Goal: Information Seeking & Learning: Learn about a topic

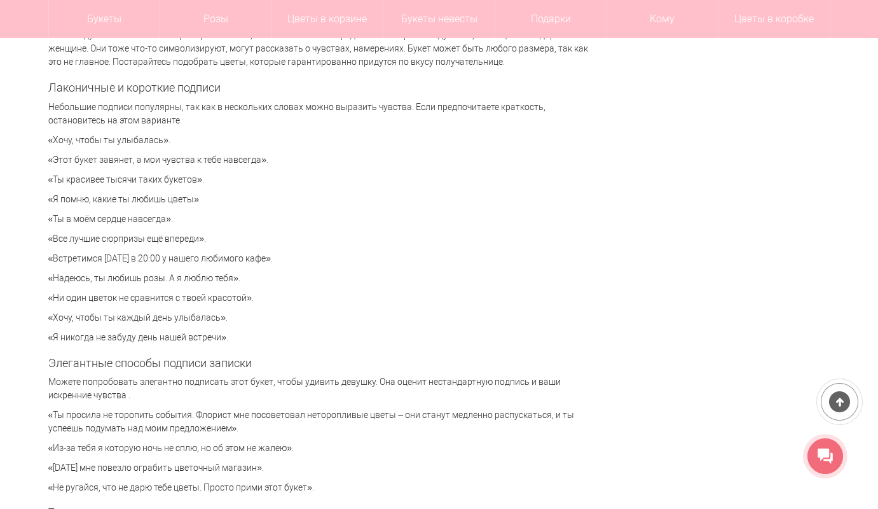
scroll to position [2924, 0]
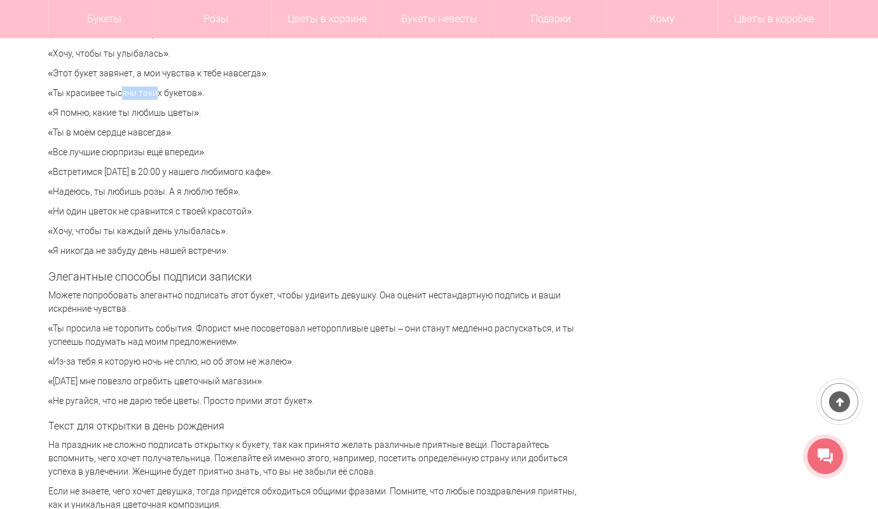
drag, startPoint x: 109, startPoint y: 92, endPoint x: 147, endPoint y: 93, distance: 38.2
click at [147, 93] on p "«Ты красивее тысячи таких букетов»." at bounding box center [318, 92] width 540 height 13
click at [262, 138] on p "«Ты в моём сердце навсегда»." at bounding box center [318, 132] width 540 height 13
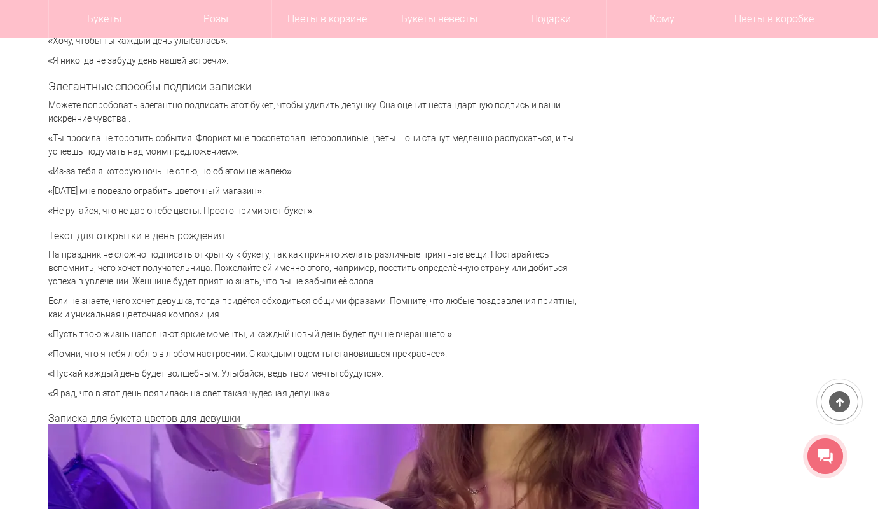
scroll to position [3115, 0]
drag, startPoint x: 175, startPoint y: 169, endPoint x: 205, endPoint y: 169, distance: 29.9
click at [201, 169] on p "«Из-за тебя я которую ночь не сплю, но об этом не жалею»." at bounding box center [318, 170] width 540 height 13
drag, startPoint x: 118, startPoint y: 188, endPoint x: 152, endPoint y: 188, distance: 34.3
click at [148, 188] on p "«[DATE] мне повезло ограбить цветочный магазин»." at bounding box center [318, 190] width 540 height 13
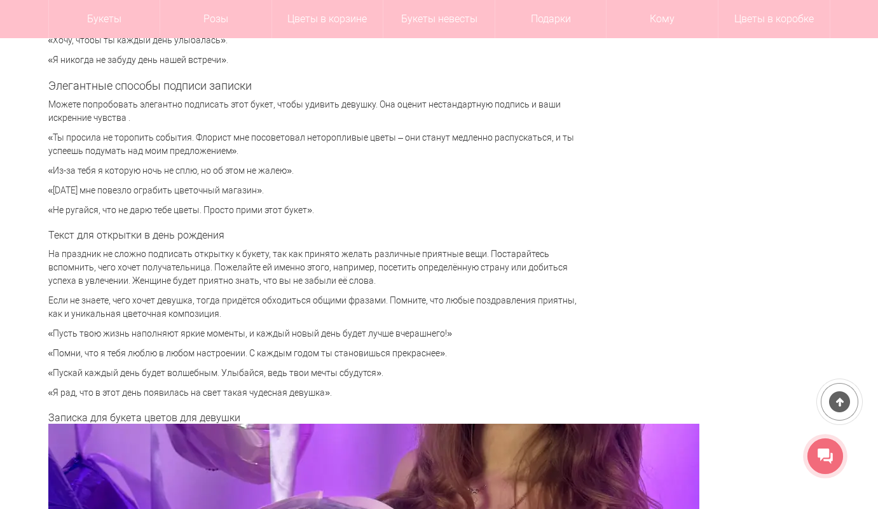
click at [195, 189] on p "«[DATE] мне повезло ограбить цветочный магазин»." at bounding box center [318, 190] width 540 height 13
drag, startPoint x: 105, startPoint y: 210, endPoint x: 154, endPoint y: 211, distance: 49.0
click at [153, 211] on p "«Не ругайся, что не дарю тебе цветы. Просто прими этот букет»." at bounding box center [318, 209] width 540 height 13
click at [263, 211] on p "«Не ругайся, что не дарю тебе цветы. Просто прими этот букет»." at bounding box center [318, 209] width 540 height 13
click at [406, 357] on p "«Помни, что я тебя люблю в любом настроении. С каждым годом ты становишься прек…" at bounding box center [318, 352] width 540 height 13
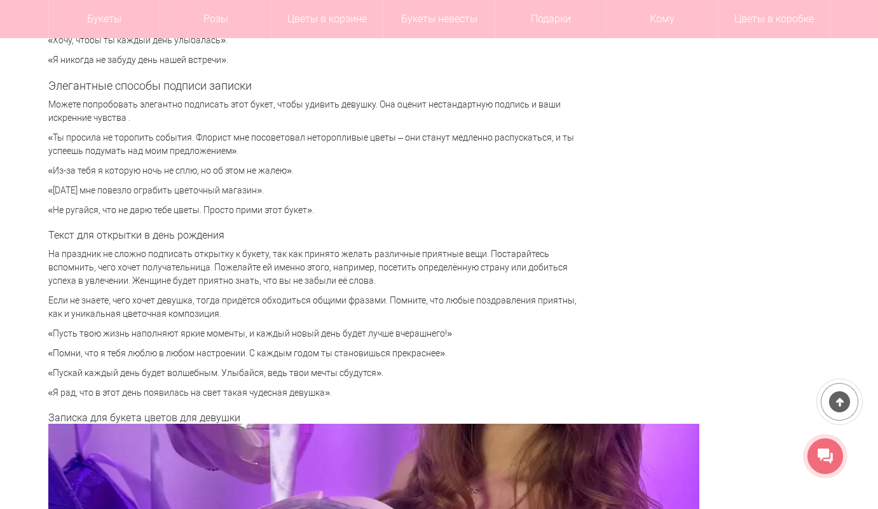
click at [297, 358] on p "«Помни, что я тебя люблю в любом настроении. С каждым годом ты становишься прек…" at bounding box center [318, 352] width 540 height 13
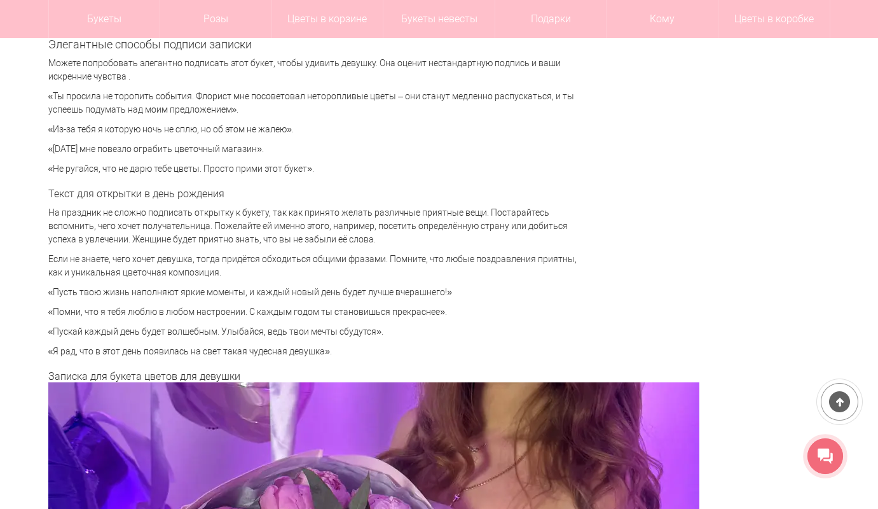
scroll to position [3178, 0]
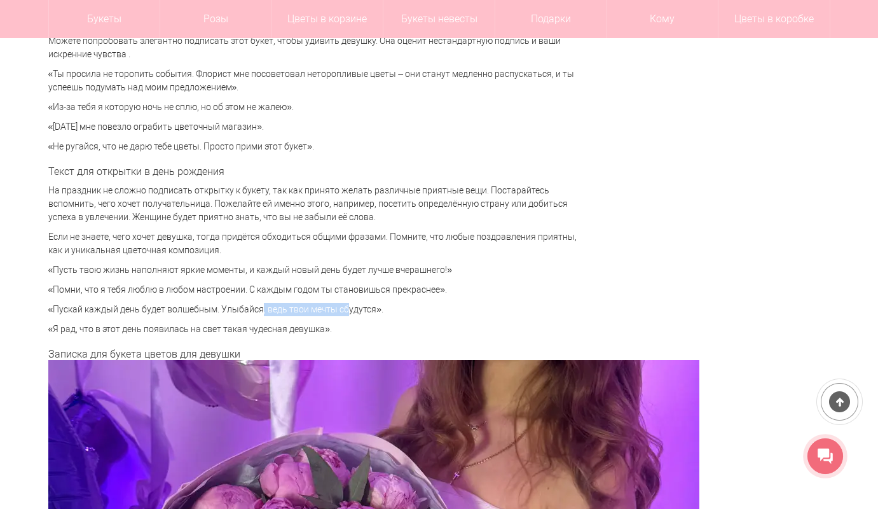
drag, startPoint x: 247, startPoint y: 308, endPoint x: 347, endPoint y: 308, distance: 99.8
click at [341, 308] on p "«Пускай каждый день будет волшебным. Улыбайся, ведь твои мечты сбудутся»." at bounding box center [318, 309] width 540 height 13
drag, startPoint x: 167, startPoint y: 308, endPoint x: 223, endPoint y: 308, distance: 55.9
click at [167, 308] on p "«Пускай каждый день будет волшебным. Улыбайся, ведь твои мечты сбудутся»." at bounding box center [318, 309] width 540 height 13
click at [256, 306] on p "«Пускай каждый день будет волшебным. Улыбайся, ведь твои мечты сбудутся»." at bounding box center [318, 309] width 540 height 13
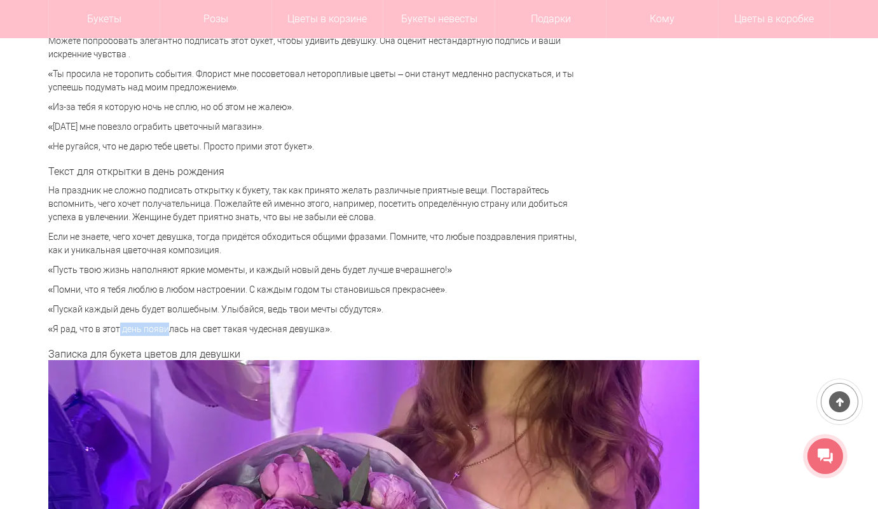
drag, startPoint x: 109, startPoint y: 332, endPoint x: 154, endPoint y: 329, distance: 45.8
click at [154, 329] on p "«Я рад, что в этот день появилась на свет такая чудесная девушка»." at bounding box center [318, 328] width 540 height 13
click at [184, 326] on p "«Я рад, что в этот день появилась на свет такая чудесная девушка»." at bounding box center [318, 328] width 540 height 13
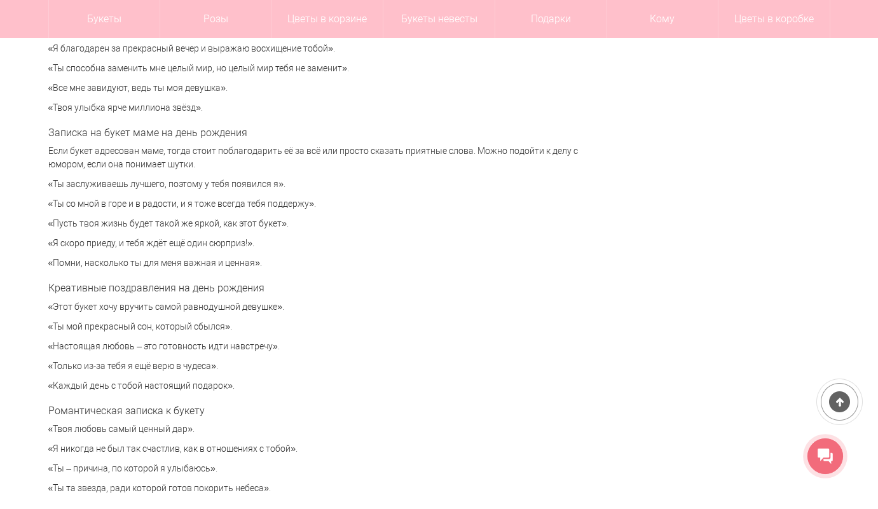
scroll to position [4132, 0]
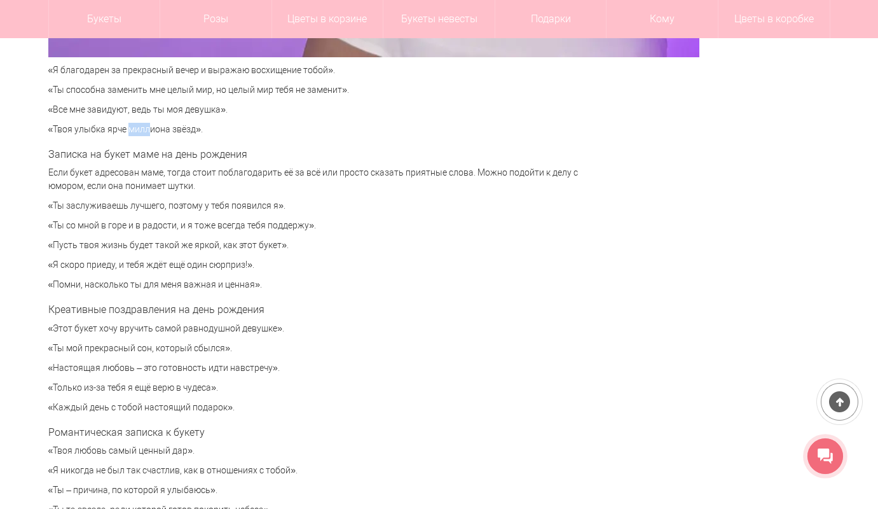
drag, startPoint x: 118, startPoint y: 126, endPoint x: 146, endPoint y: 128, distance: 28.6
click at [146, 128] on p "«Твоя улыбка ярче миллиона звёзд»." at bounding box center [318, 129] width 540 height 13
click at [170, 130] on p "«Твоя улыбка ярче миллиона звёзд»." at bounding box center [318, 129] width 540 height 13
drag, startPoint x: 99, startPoint y: 89, endPoint x: 141, endPoint y: 89, distance: 42.0
click at [141, 89] on p "«Ты способна заменить мне целый мир, но целый мир тебя не заменит»." at bounding box center [318, 89] width 540 height 13
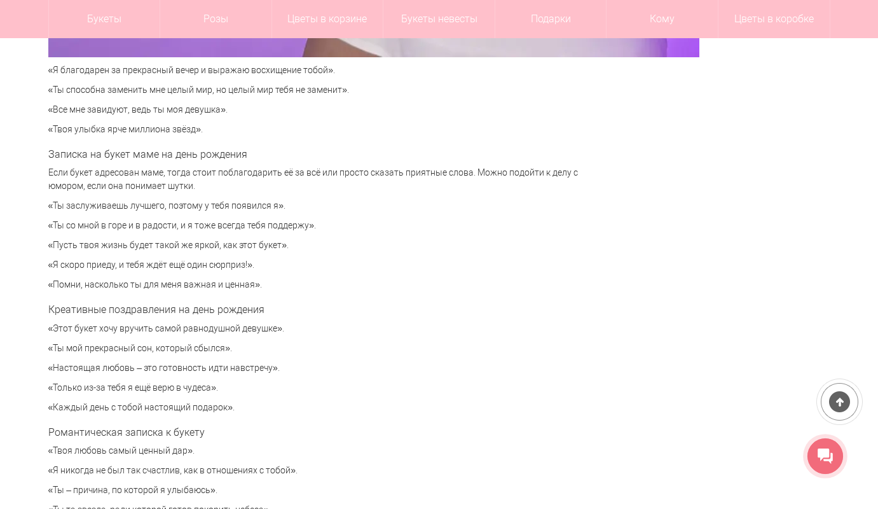
click at [207, 90] on p "«Ты способна заменить мне целый мир, но целый мир тебя не заменит»." at bounding box center [318, 89] width 540 height 13
drag, startPoint x: 172, startPoint y: 151, endPoint x: 179, endPoint y: 151, distance: 7.0
click at [179, 151] on h3 "Записка на букет маме на день рождения" at bounding box center [318, 154] width 540 height 11
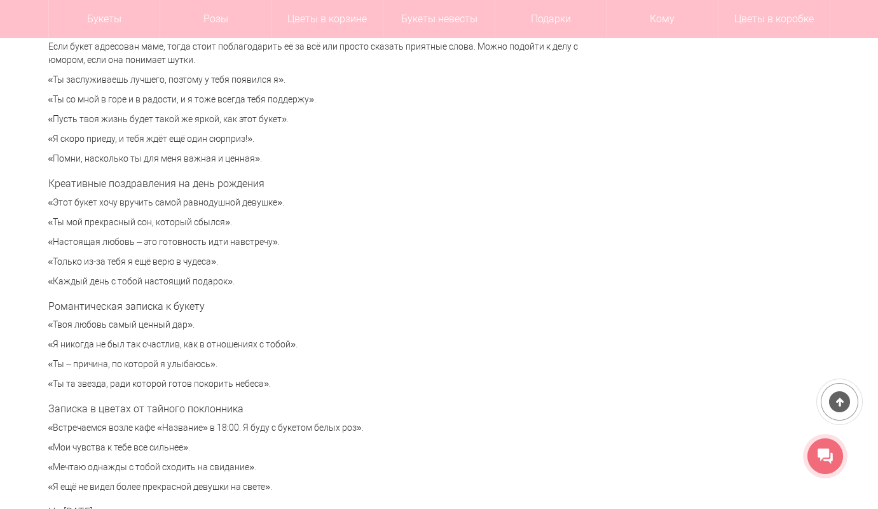
scroll to position [4259, 0]
click at [179, 304] on h3 "Романтическая записка к букету" at bounding box center [318, 304] width 540 height 11
drag, startPoint x: 167, startPoint y: 182, endPoint x: 203, endPoint y: 182, distance: 36.2
click at [203, 182] on h3 "Креативные поздравления на день рождения" at bounding box center [318, 182] width 540 height 11
drag, startPoint x: 202, startPoint y: 200, endPoint x: 231, endPoint y: 200, distance: 29.9
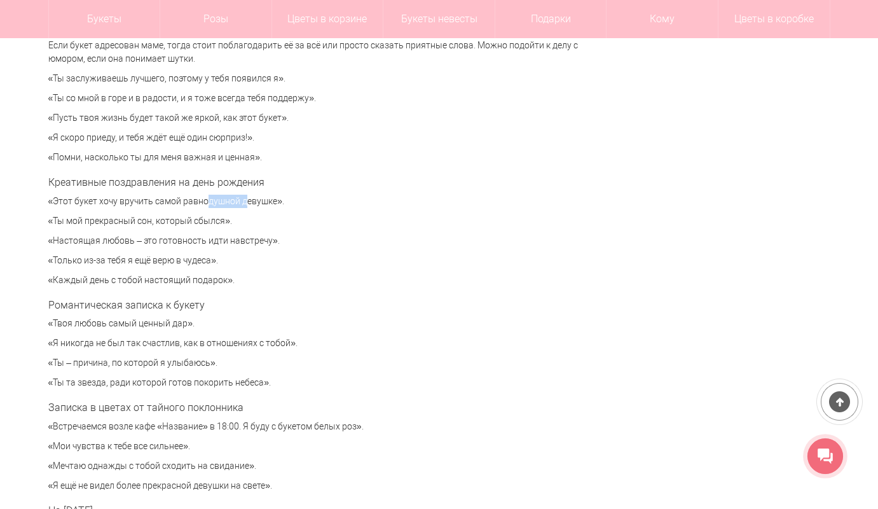
click at [231, 200] on p "«Этот букет хочу вручить самой равнодушной девушке»." at bounding box center [318, 201] width 540 height 13
drag, startPoint x: 130, startPoint y: 220, endPoint x: 171, endPoint y: 220, distance: 40.7
click at [171, 220] on p "«Ты мой прекрасный сон, который сбылся»." at bounding box center [318, 220] width 540 height 13
drag, startPoint x: 119, startPoint y: 262, endPoint x: 175, endPoint y: 262, distance: 55.9
click at [175, 262] on p "«Только из-за тебя я ещё верю в чудеса»." at bounding box center [318, 260] width 540 height 13
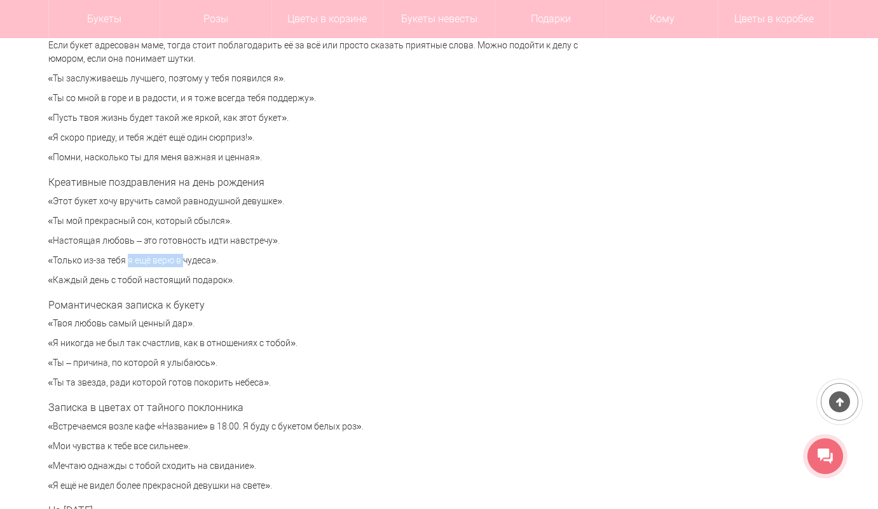
scroll to position [4323, 0]
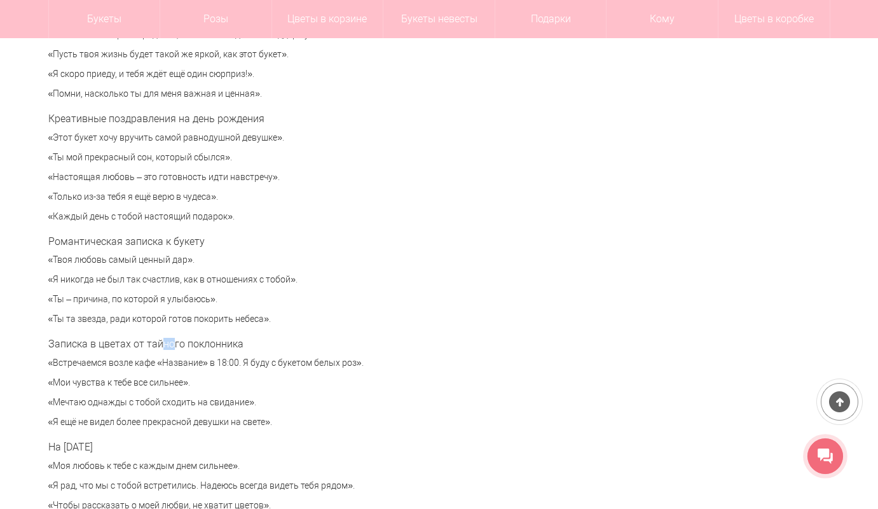
drag, startPoint x: 161, startPoint y: 343, endPoint x: 177, endPoint y: 343, distance: 15.3
click at [175, 343] on h3 "Записка в цветах от тайного поклонника" at bounding box center [318, 343] width 540 height 11
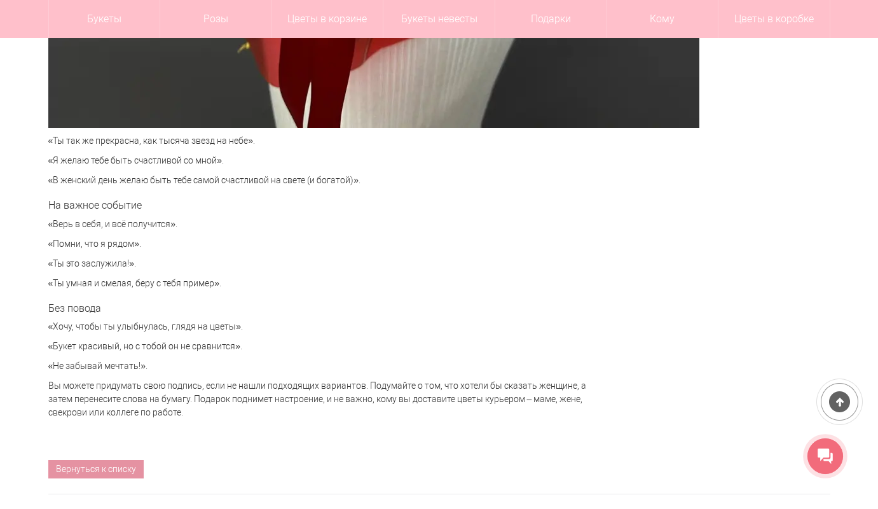
scroll to position [5403, 0]
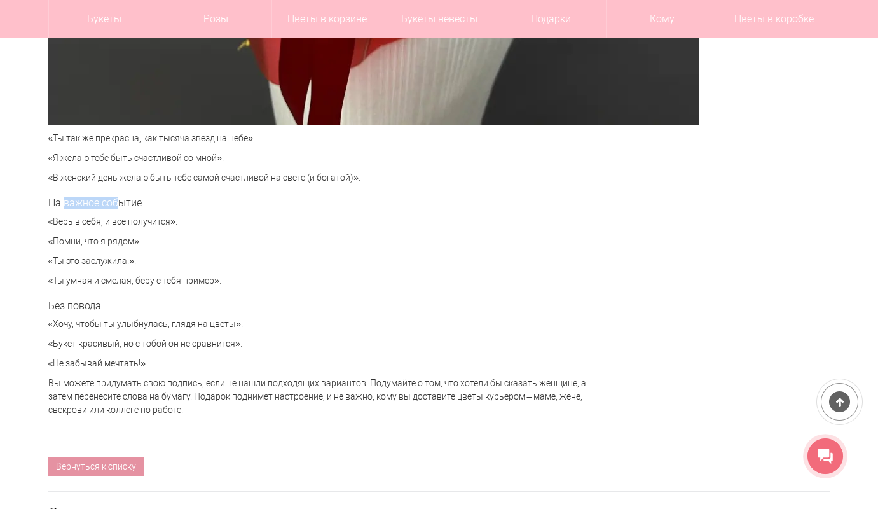
drag, startPoint x: 63, startPoint y: 204, endPoint x: 116, endPoint y: 202, distance: 52.8
click at [116, 202] on h3 "На важное событие" at bounding box center [318, 202] width 540 height 11
drag, startPoint x: 65, startPoint y: 308, endPoint x: 92, endPoint y: 306, distance: 26.8
click at [92, 306] on h3 "Без повода" at bounding box center [318, 305] width 540 height 11
click at [189, 327] on p "«Хочу, чтобы ты улыбнулась, глядя на цветы»." at bounding box center [318, 323] width 540 height 13
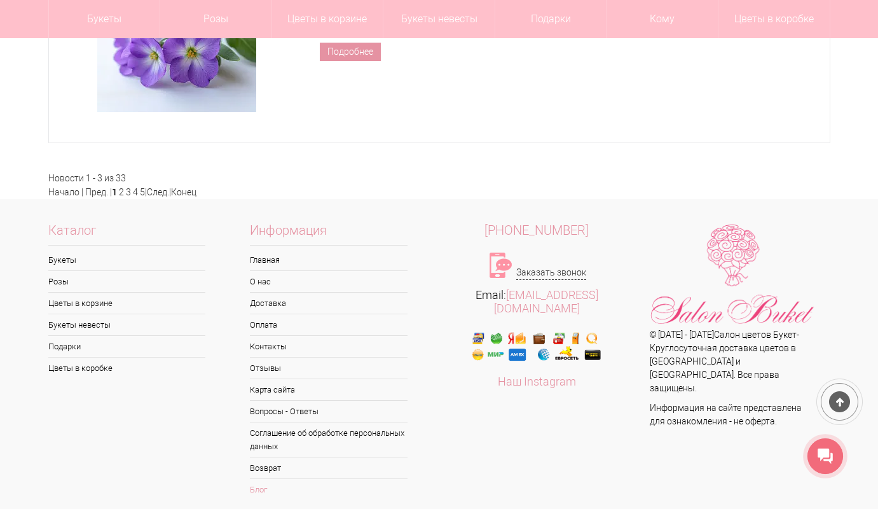
scroll to position [6456, 0]
